Goal: Transaction & Acquisition: Obtain resource

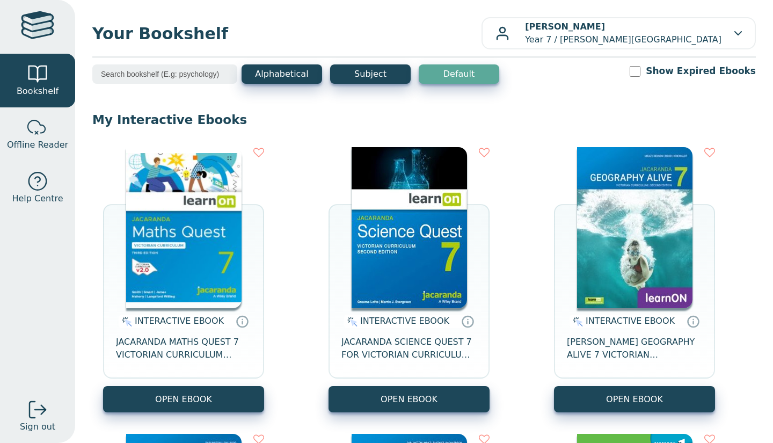
click at [241, 392] on button "OPEN EBOOK" at bounding box center [183, 399] width 161 height 26
click at [236, 395] on button "OPEN EBOOK" at bounding box center [183, 399] width 161 height 26
